Goal: Task Accomplishment & Management: Manage account settings

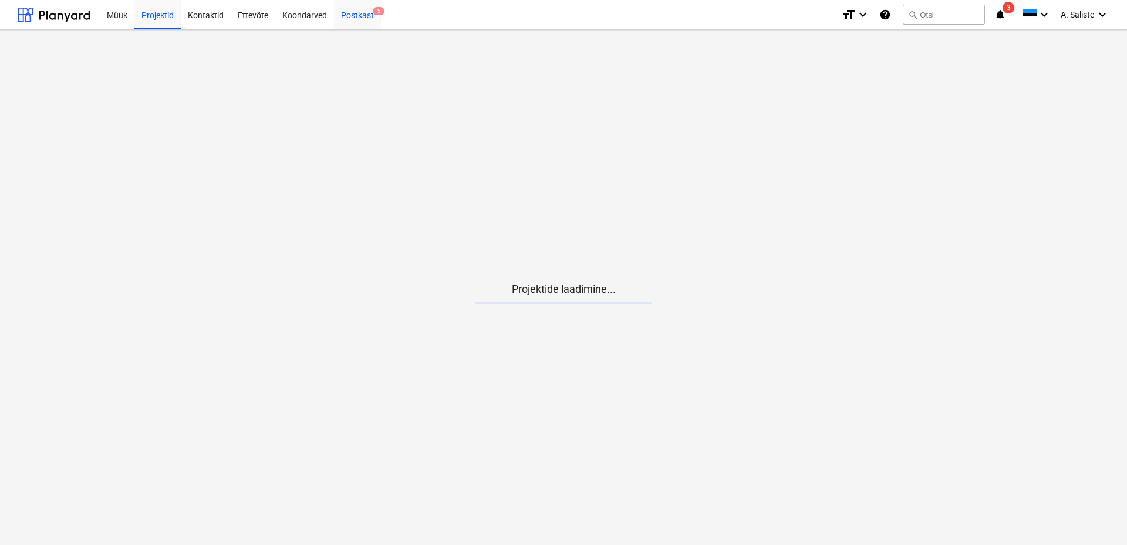
click at [356, 12] on div "Postkast 5" at bounding box center [357, 14] width 47 height 30
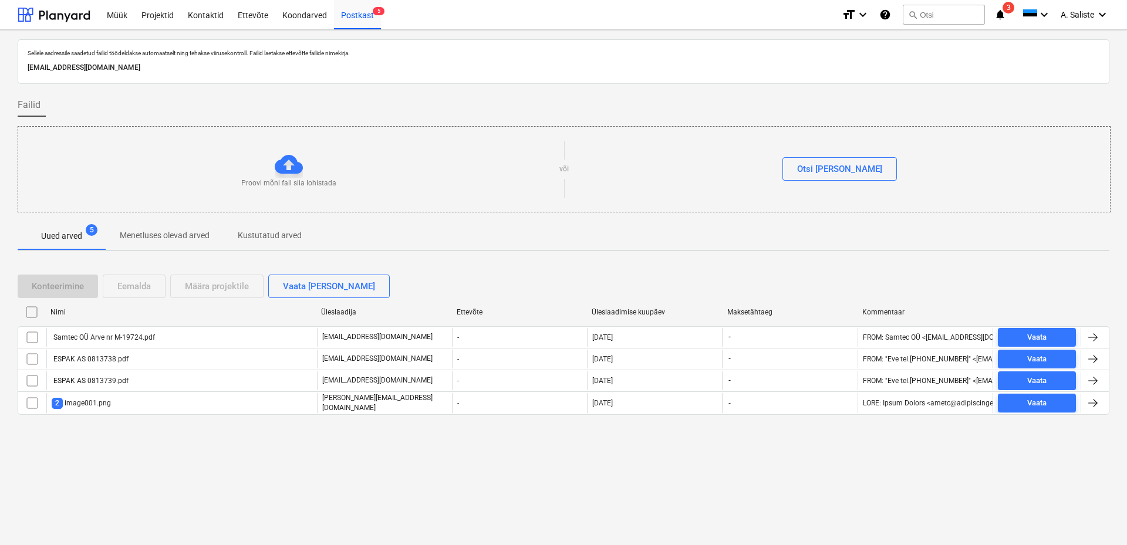
click at [102, 336] on div "Samtec OÜ Arve nr M-19724.pdf" at bounding box center [103, 338] width 103 height 8
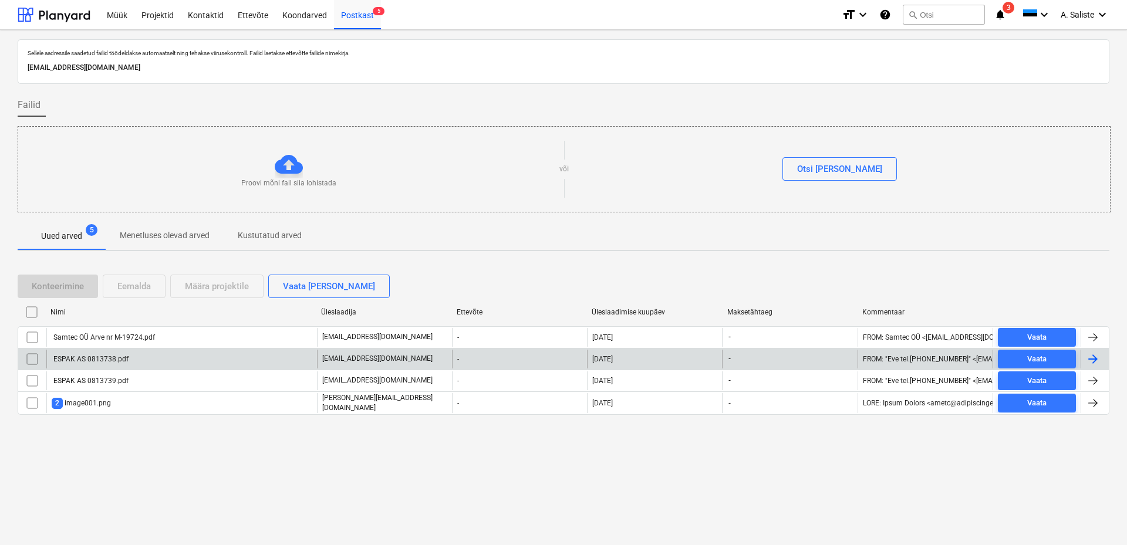
click at [82, 355] on div "ESPAK AS 0813738.pdf" at bounding box center [90, 359] width 77 height 8
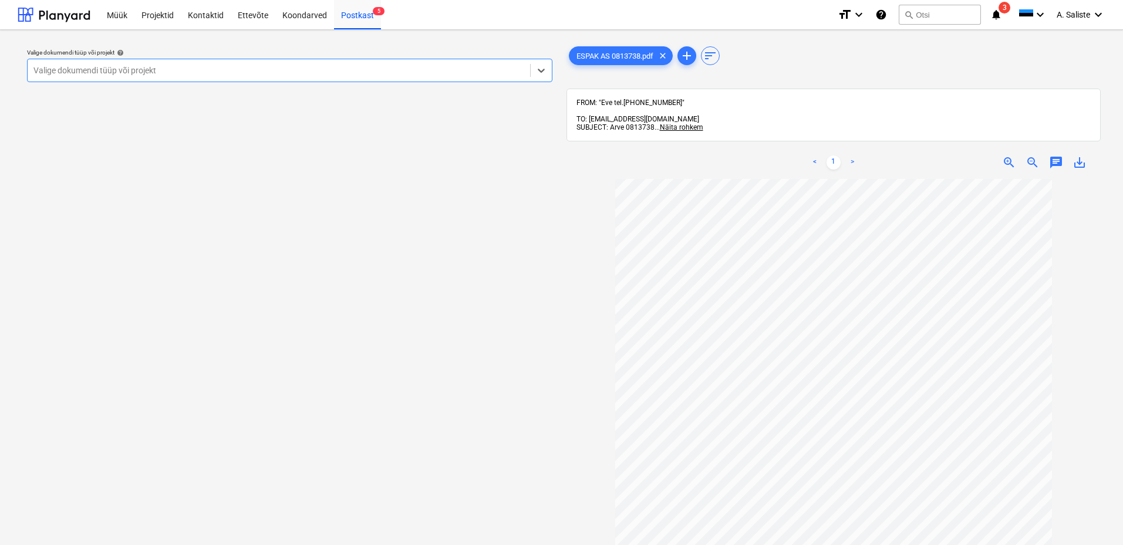
click at [94, 69] on div at bounding box center [278, 71] width 491 height 12
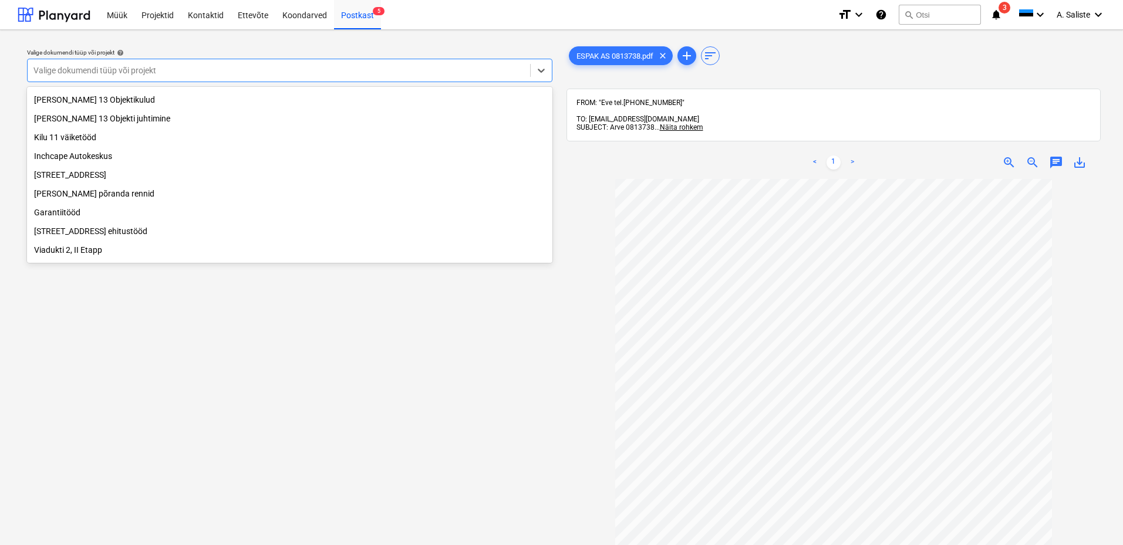
scroll to position [200, 0]
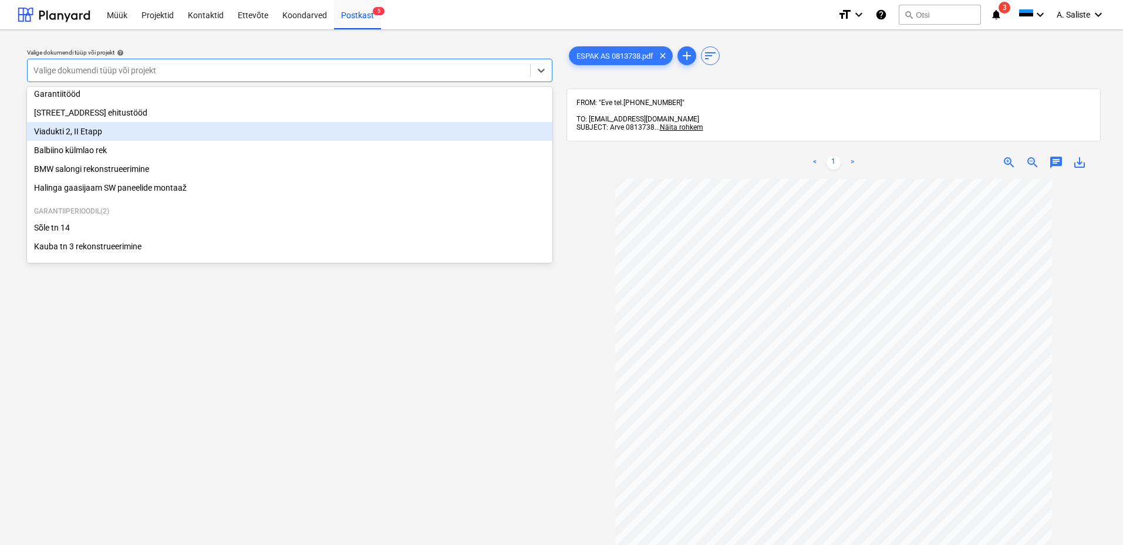
click at [76, 129] on div "Viadukti 2, II Etapp" at bounding box center [290, 131] width 526 height 19
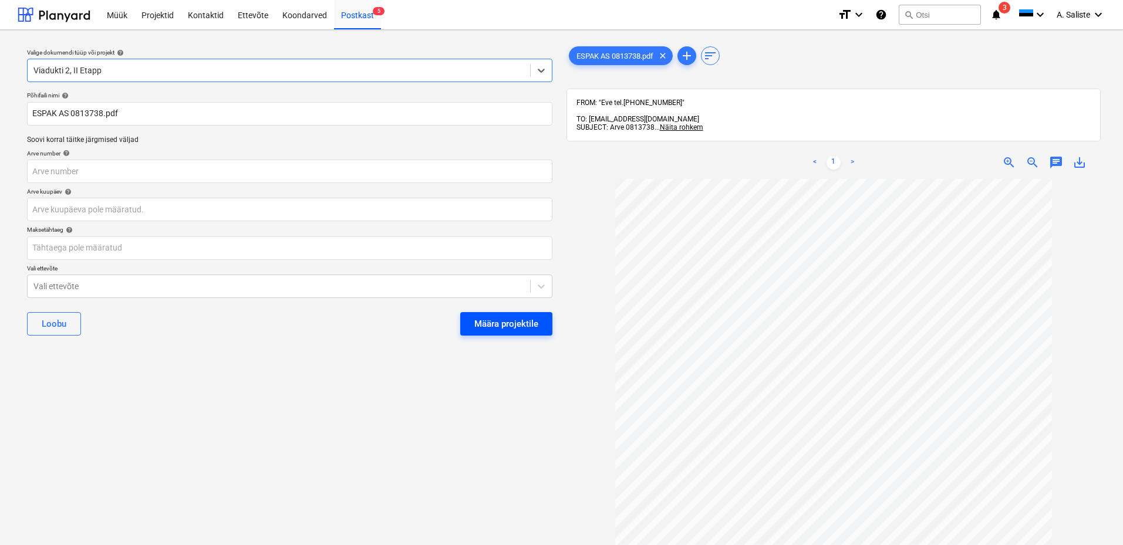
click at [505, 324] on div "Määra projektile" at bounding box center [506, 323] width 64 height 15
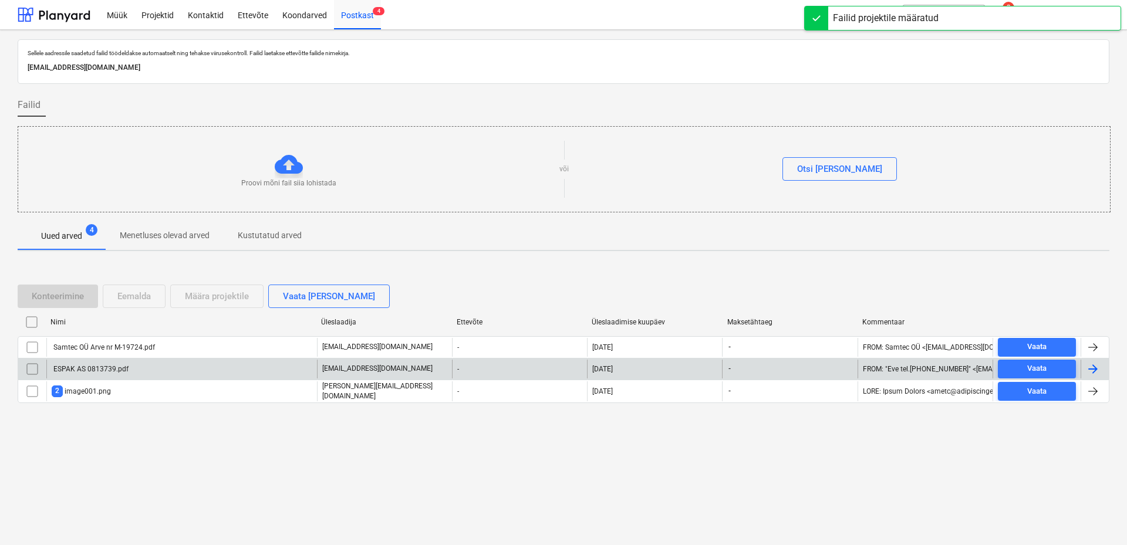
click at [92, 366] on div "ESPAK AS 0813739.pdf" at bounding box center [90, 369] width 77 height 8
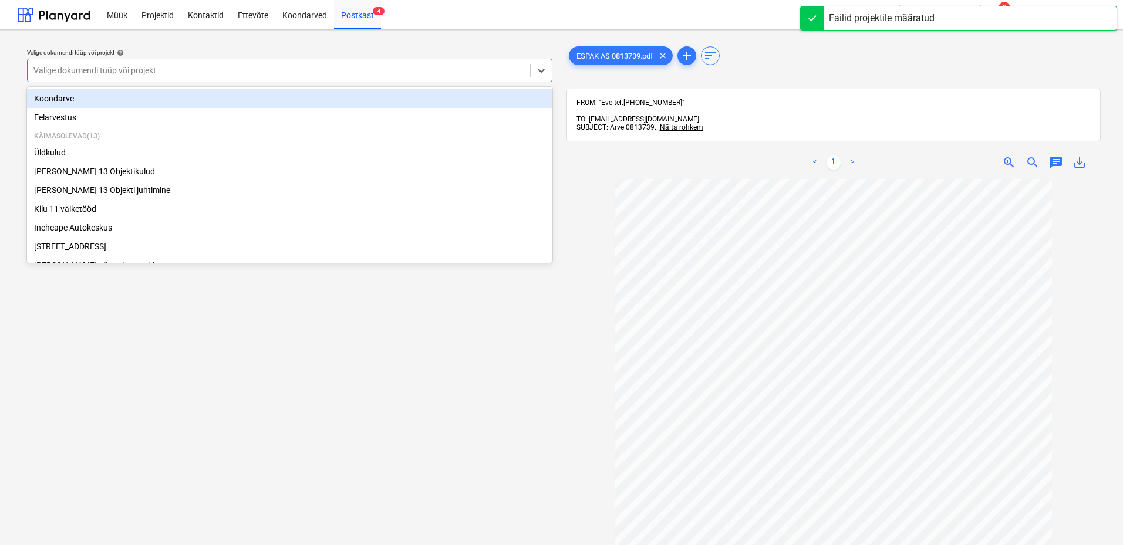
click at [441, 72] on div at bounding box center [278, 71] width 491 height 12
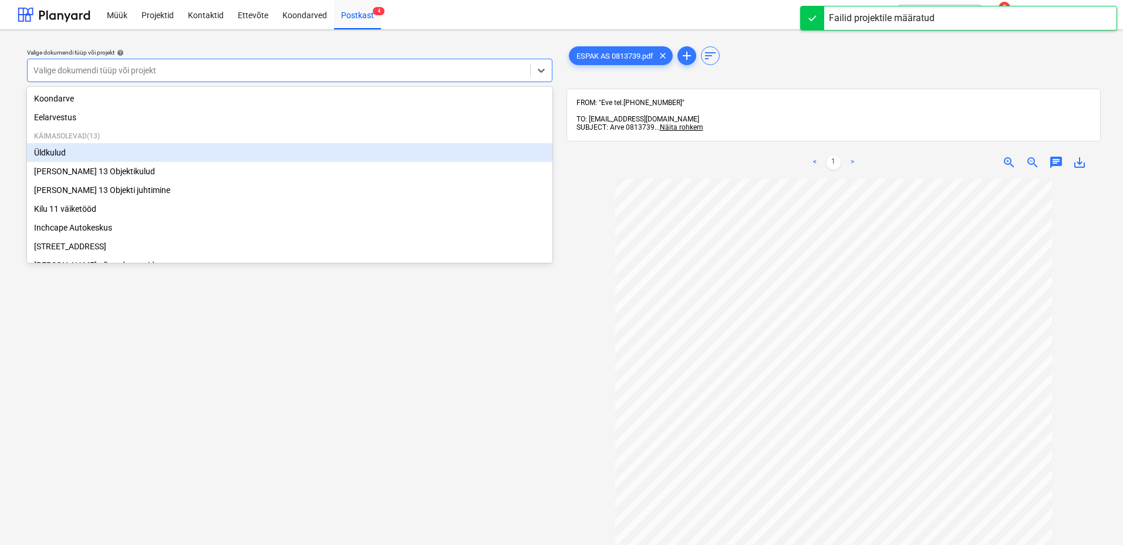
scroll to position [200, 0]
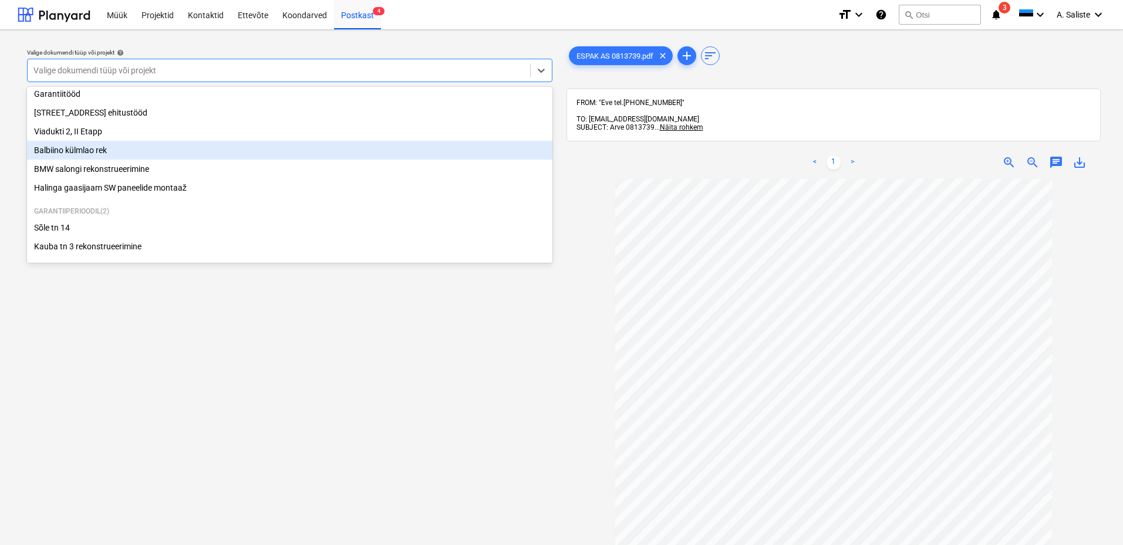
click at [114, 148] on div "Balbiino külmlao rek" at bounding box center [290, 150] width 526 height 19
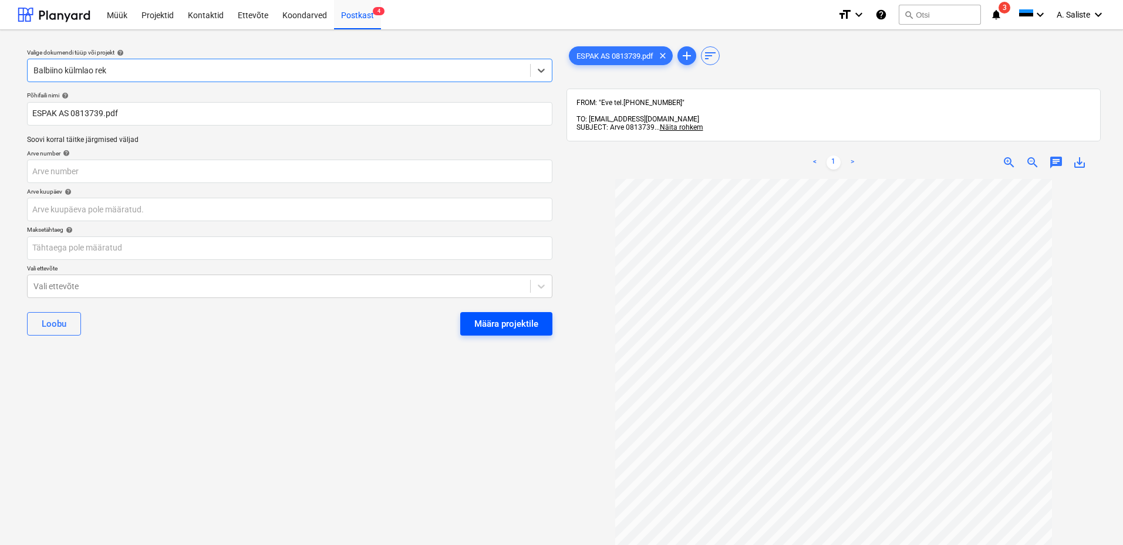
click at [500, 324] on div "Määra projektile" at bounding box center [506, 323] width 64 height 15
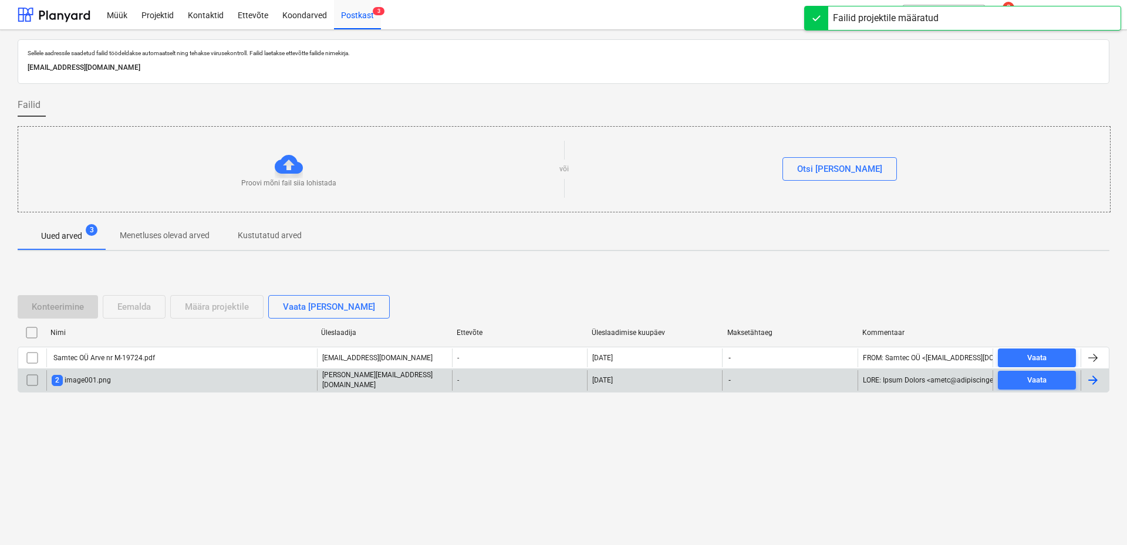
click at [79, 380] on div "2 image001.png" at bounding box center [81, 380] width 59 height 11
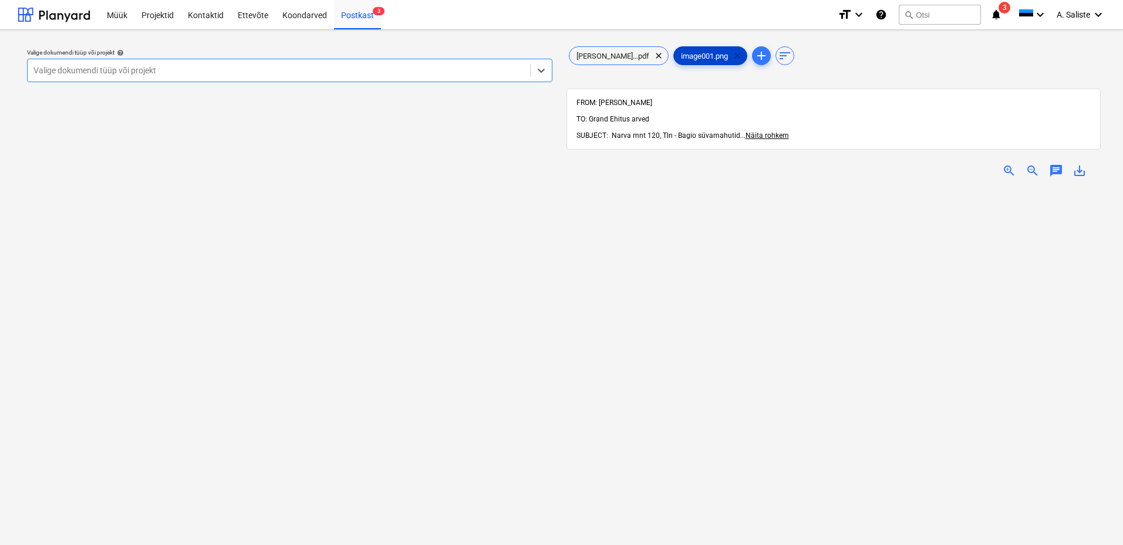
click at [730, 55] on span "clear" at bounding box center [737, 56] width 14 height 14
click at [515, 73] on div at bounding box center [278, 71] width 491 height 12
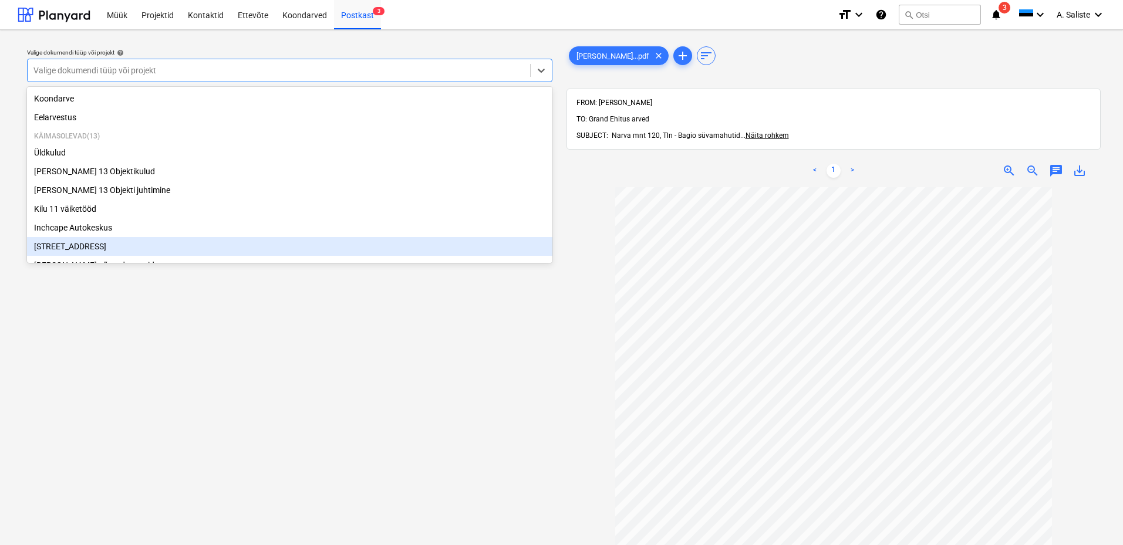
click at [80, 247] on div "[STREET_ADDRESS]" at bounding box center [290, 246] width 526 height 19
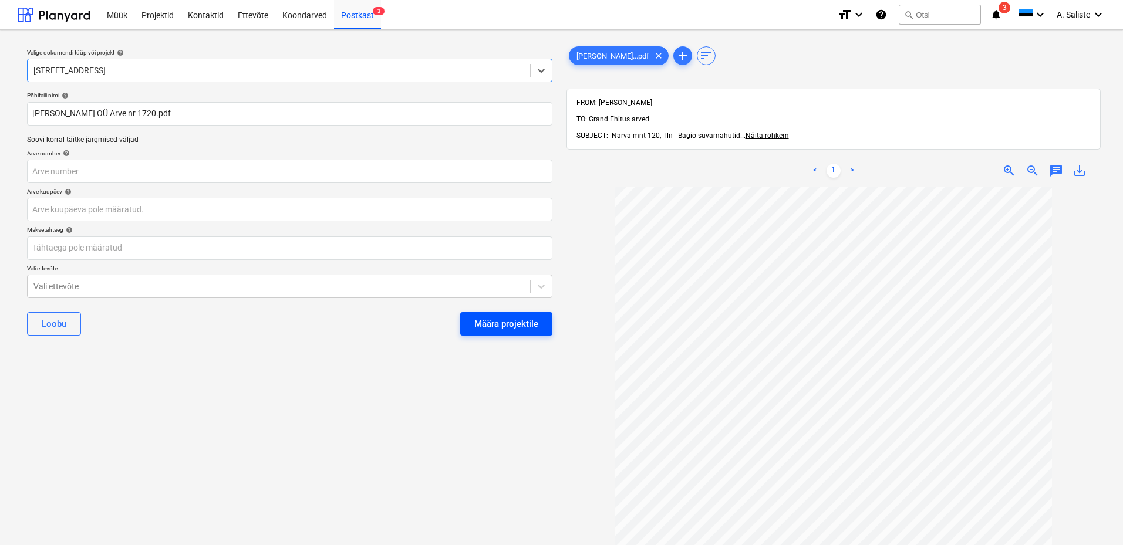
click at [527, 330] on div "Määra projektile" at bounding box center [506, 323] width 64 height 15
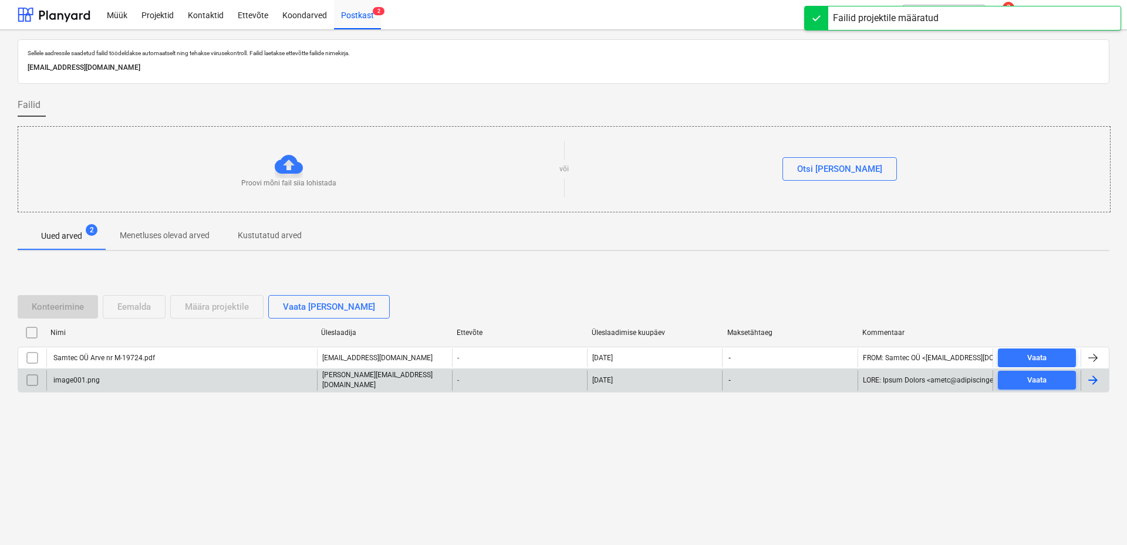
click at [30, 379] on input "checkbox" at bounding box center [32, 380] width 19 height 19
click at [147, 303] on div "Eemalda" at bounding box center [133, 306] width 33 height 15
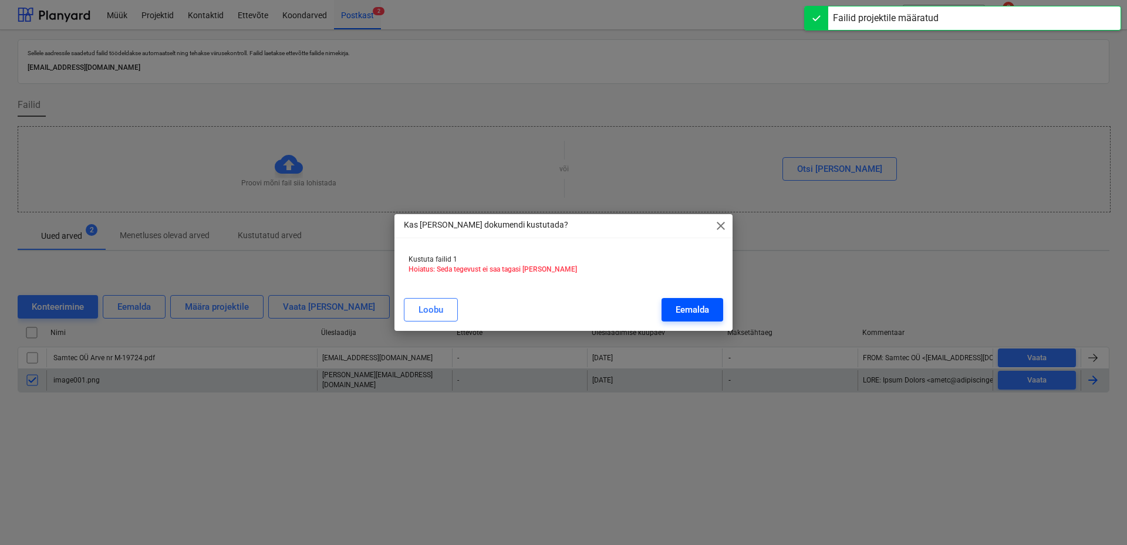
click at [682, 308] on div "Eemalda" at bounding box center [692, 309] width 33 height 15
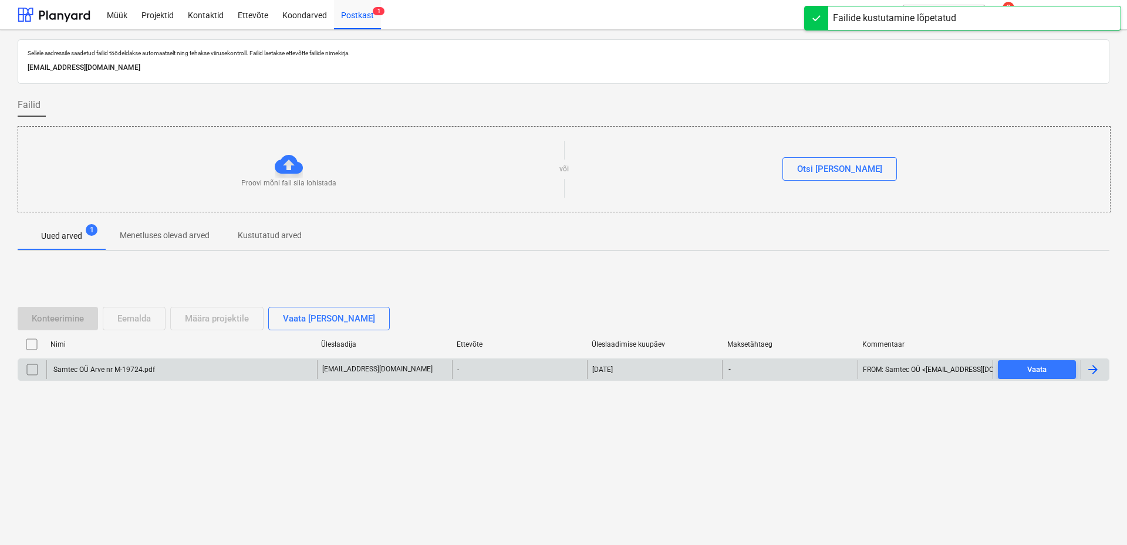
click at [89, 369] on div "Samtec OÜ Arve nr M-19724.pdf" at bounding box center [103, 370] width 103 height 8
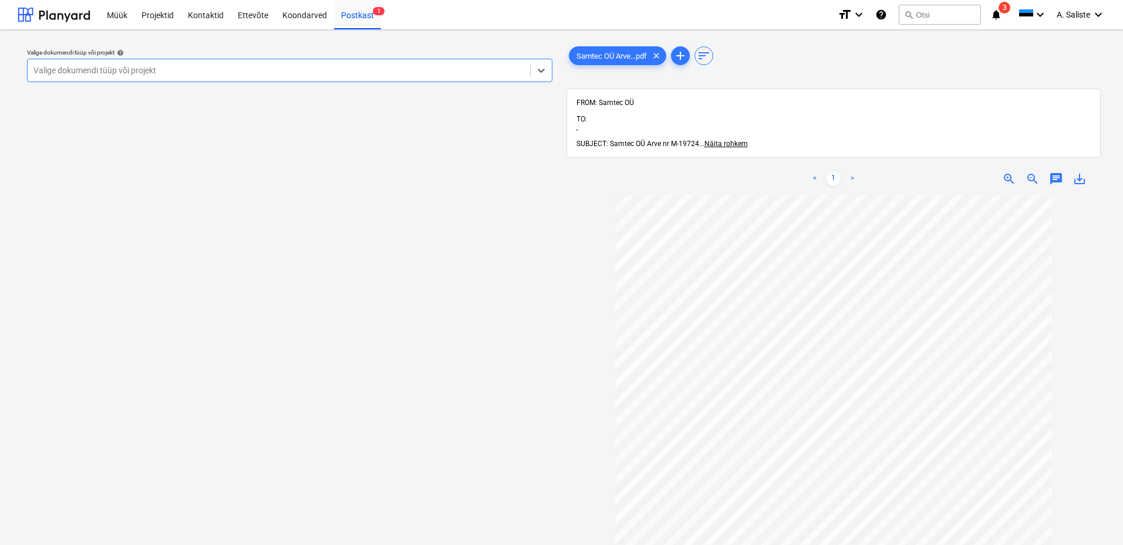
click at [442, 69] on div at bounding box center [278, 71] width 491 height 12
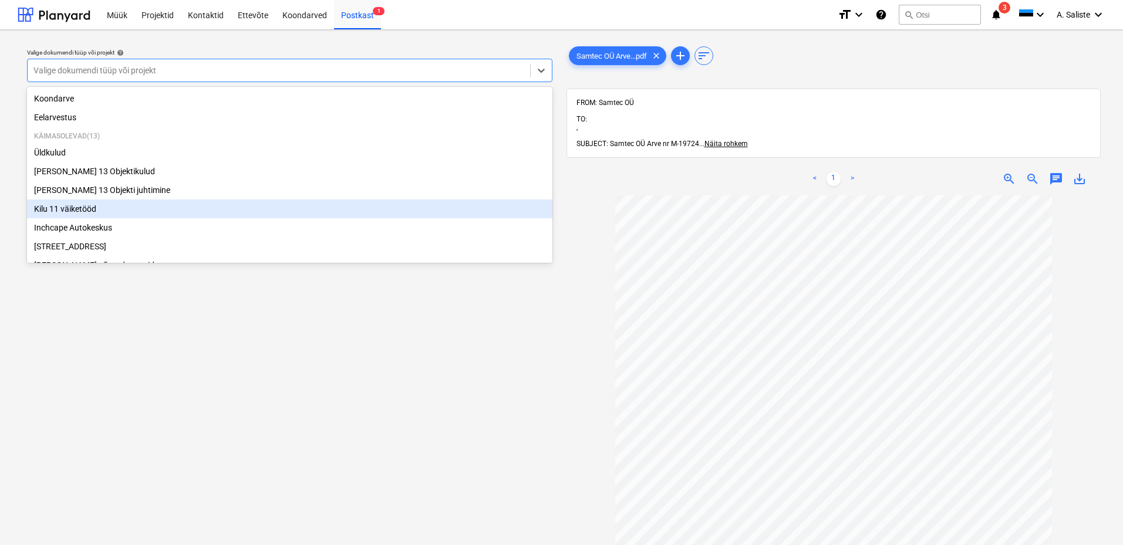
scroll to position [200, 0]
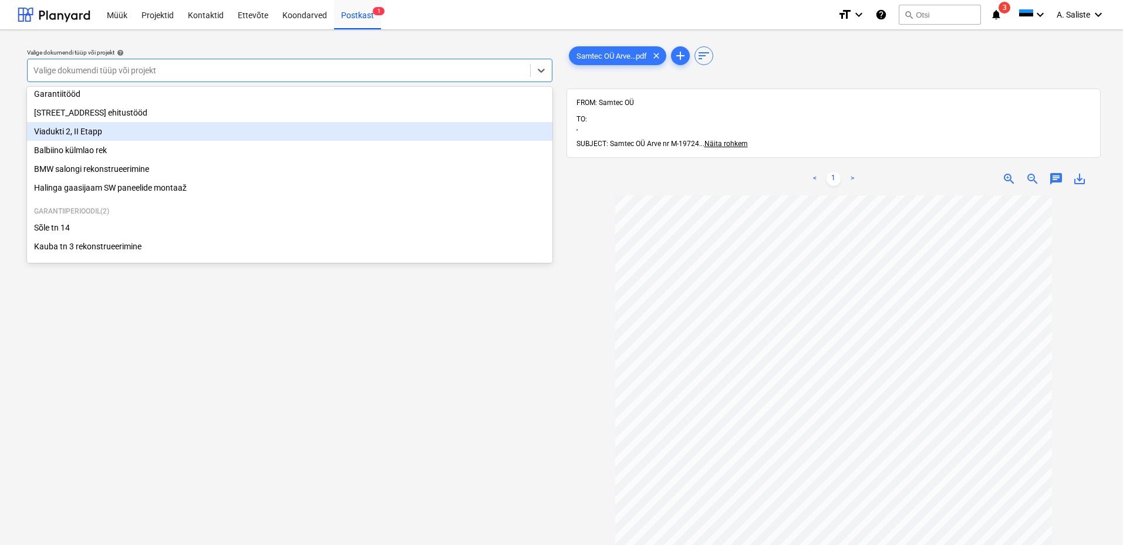
click at [90, 130] on div "Viadukti 2, II Etapp" at bounding box center [290, 131] width 526 height 19
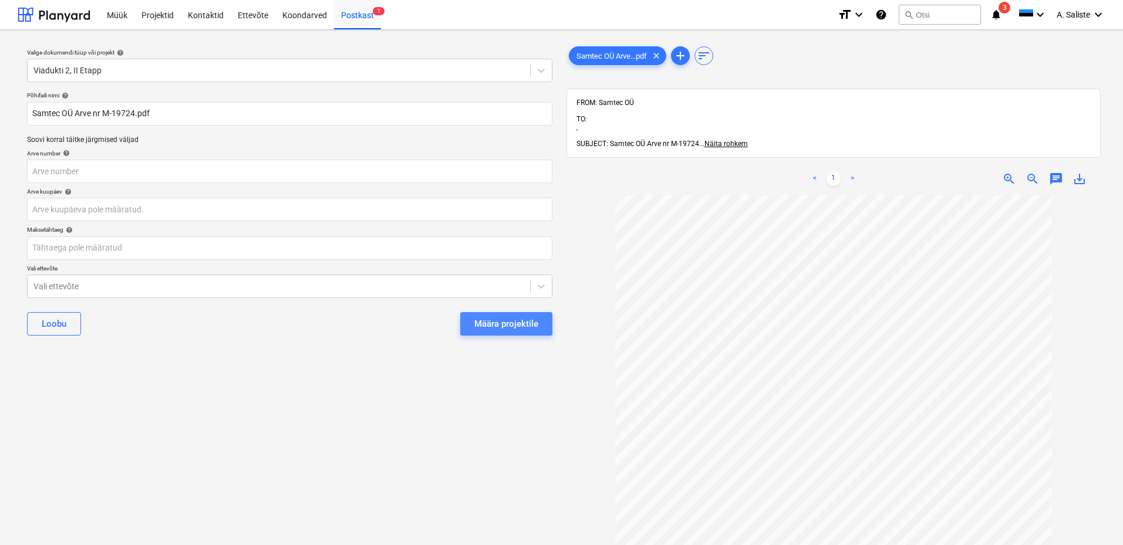
click at [490, 324] on div "Määra projektile" at bounding box center [506, 323] width 64 height 15
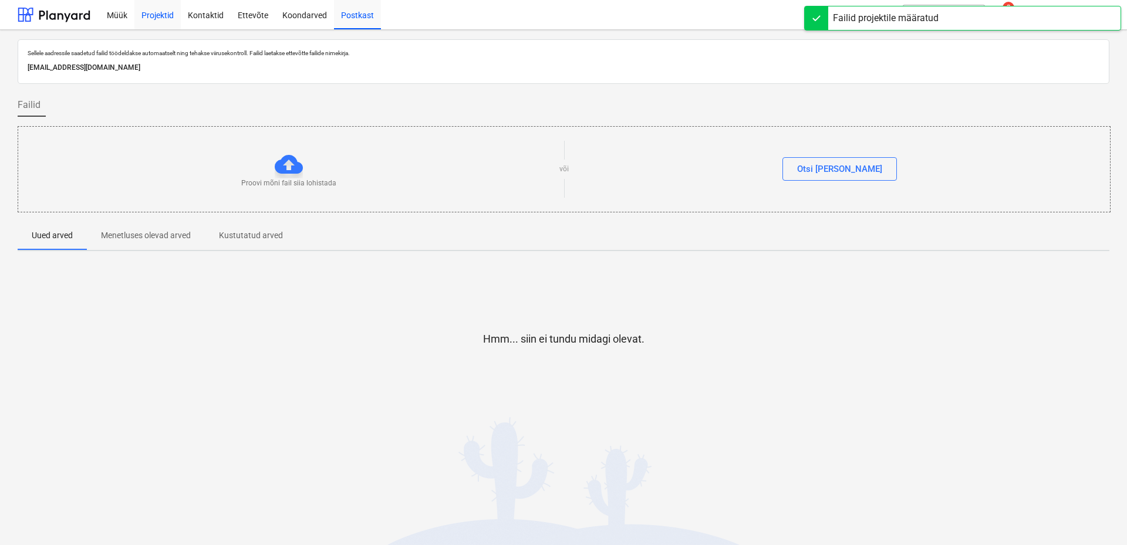
click at [163, 16] on div "Projektid" at bounding box center [157, 14] width 46 height 30
